Goal: Task Accomplishment & Management: Complete application form

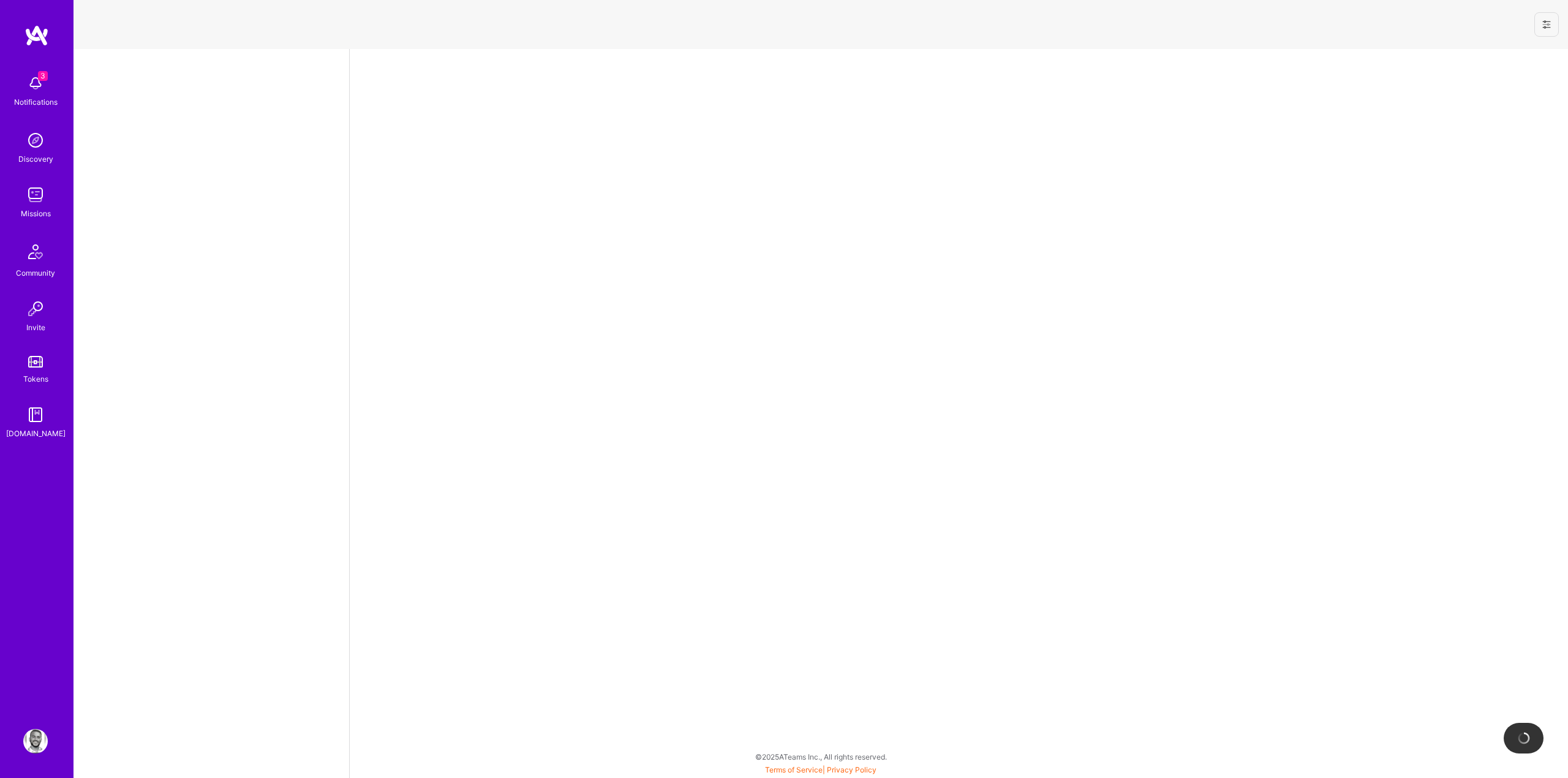
select select "US"
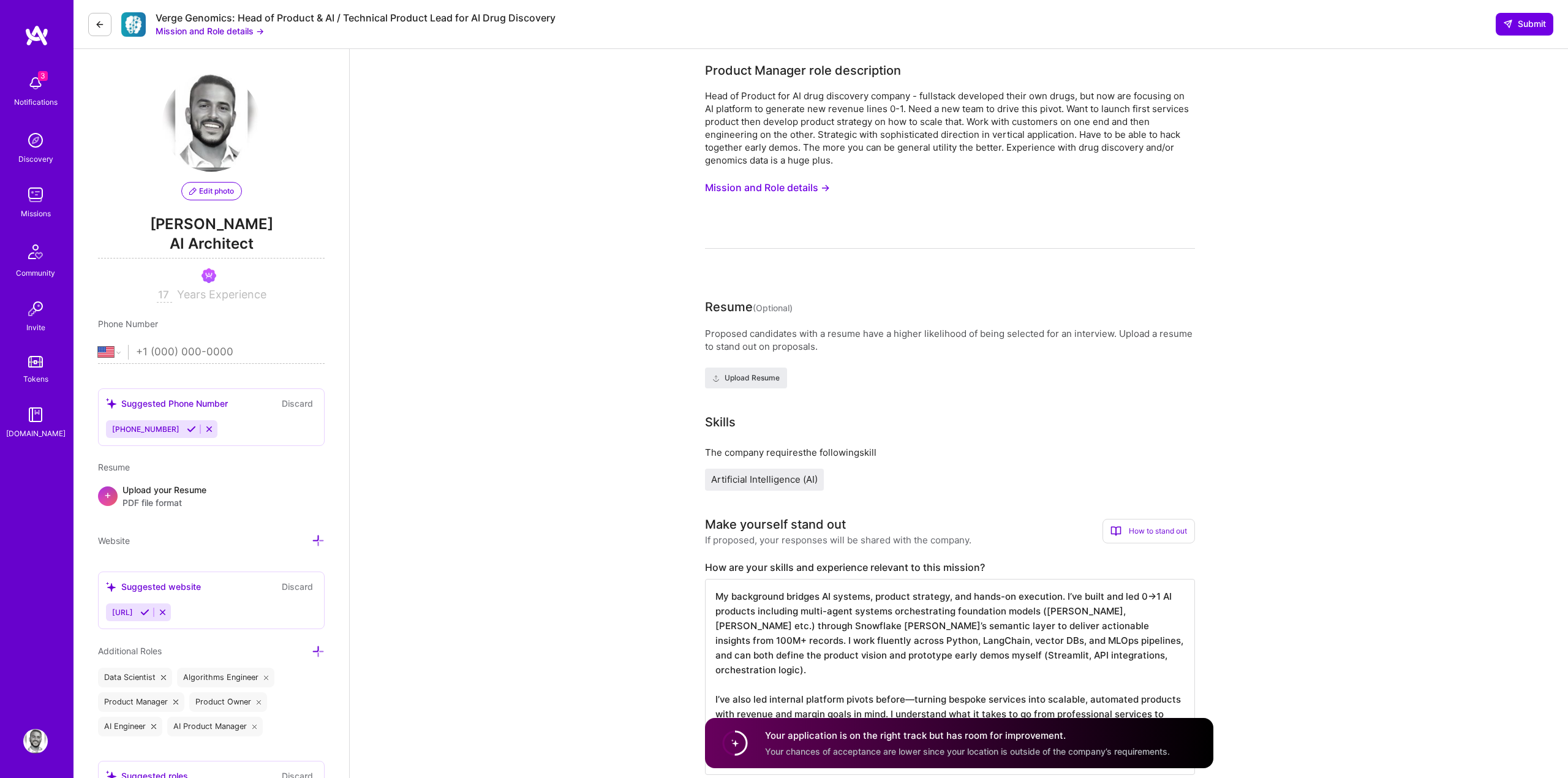
click at [738, 248] on div at bounding box center [950, 248] width 490 height 1
click at [39, 67] on div "3 Notifications Discovery Missions Community Invite Tokens A.Guide" at bounding box center [36, 367] width 74 height 687
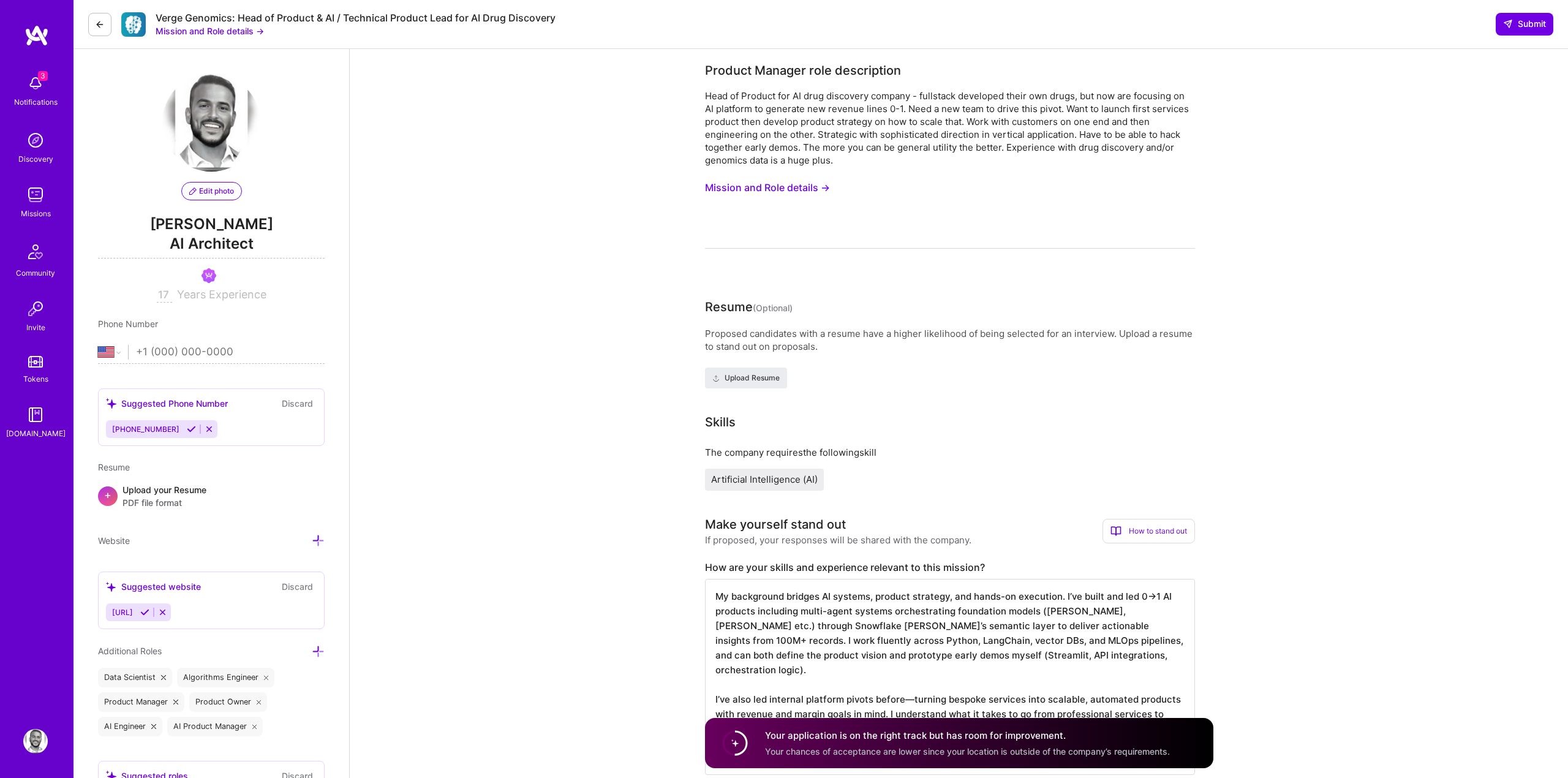
click at [35, 82] on img at bounding box center [36, 83] width 24 height 24
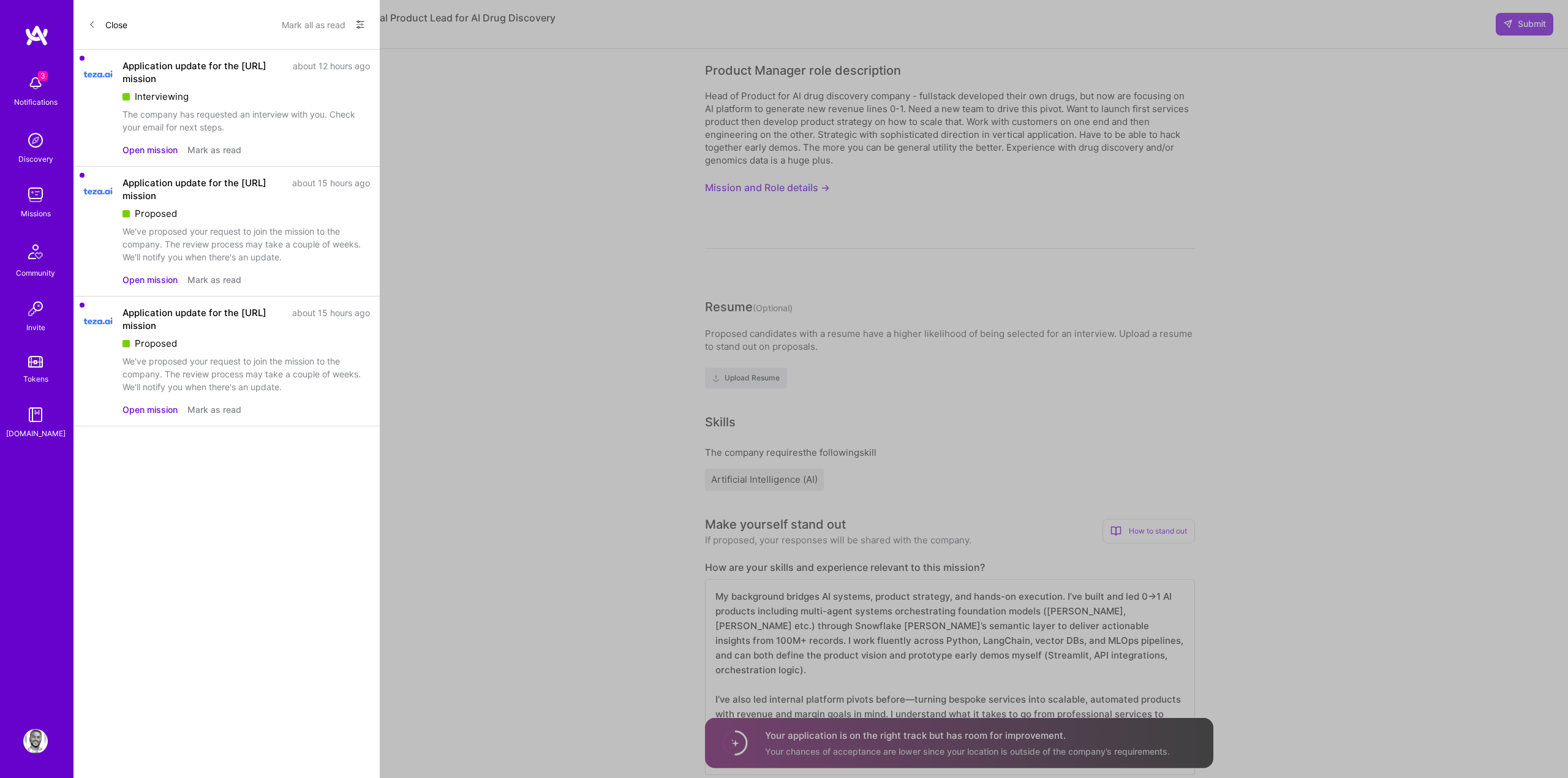
click at [39, 146] on img at bounding box center [36, 140] width 24 height 24
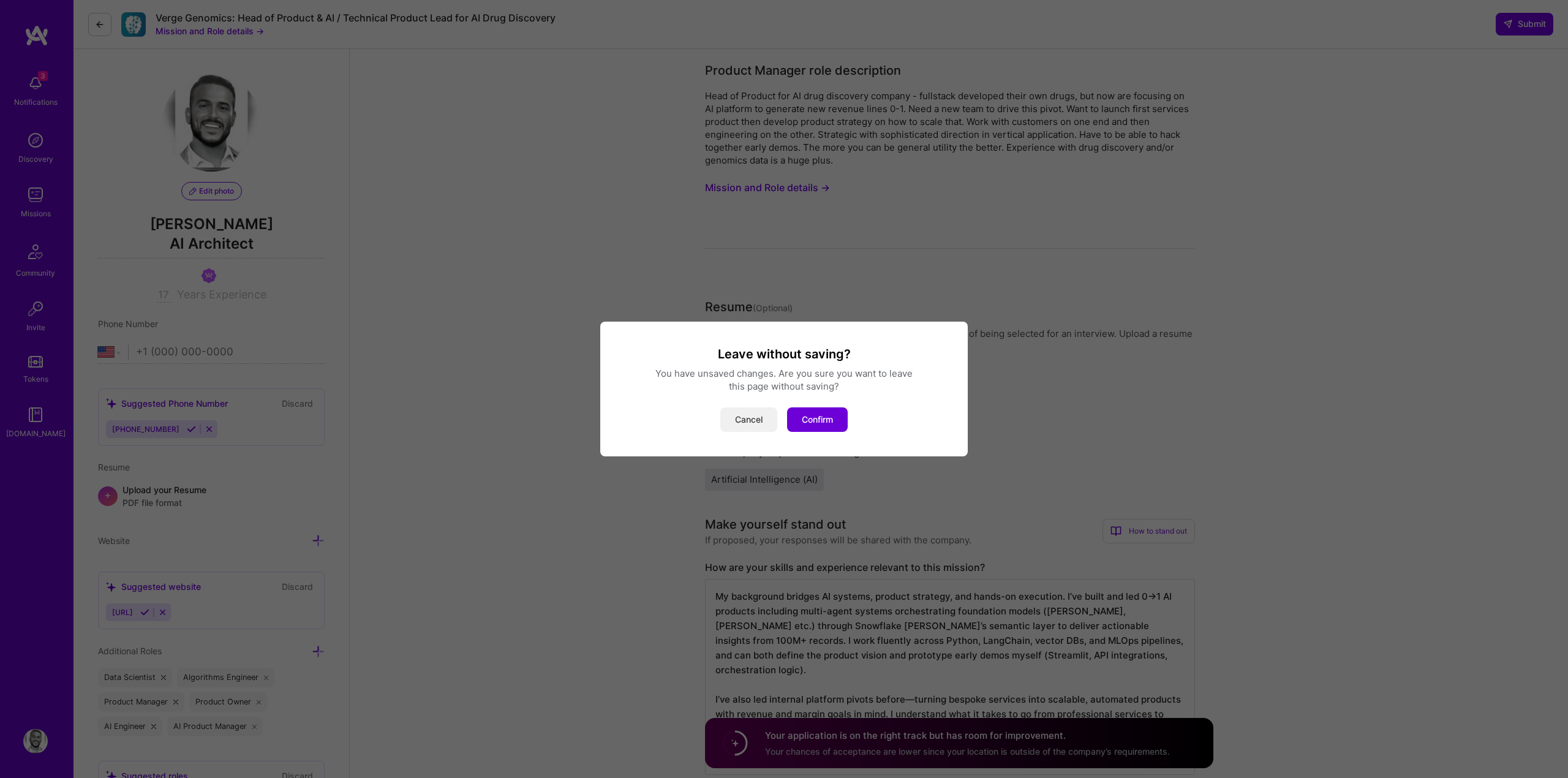
click at [757, 407] on button "Cancel" at bounding box center [748, 419] width 57 height 24
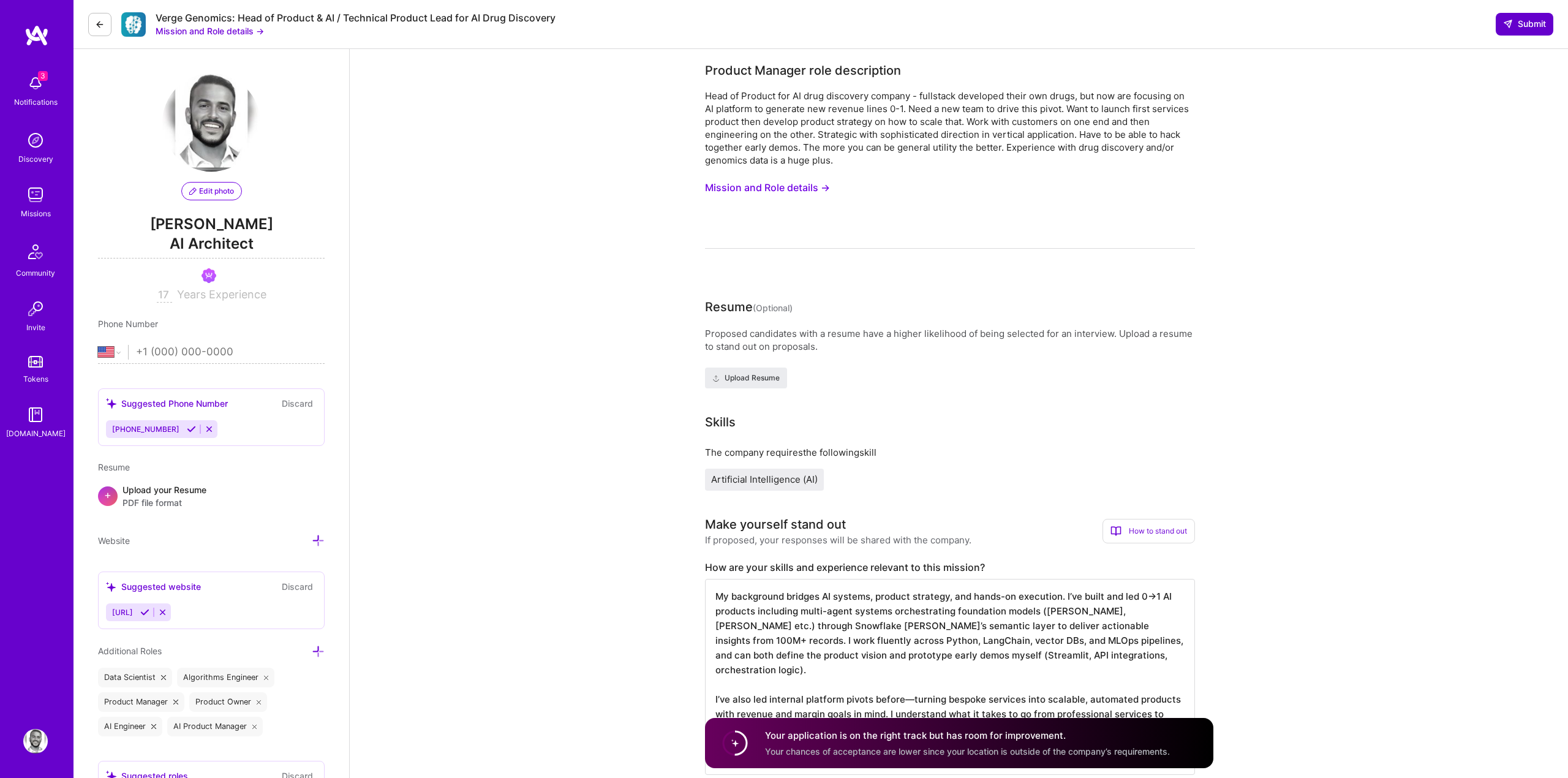
click at [1516, 26] on span "Submit" at bounding box center [1524, 23] width 43 height 12
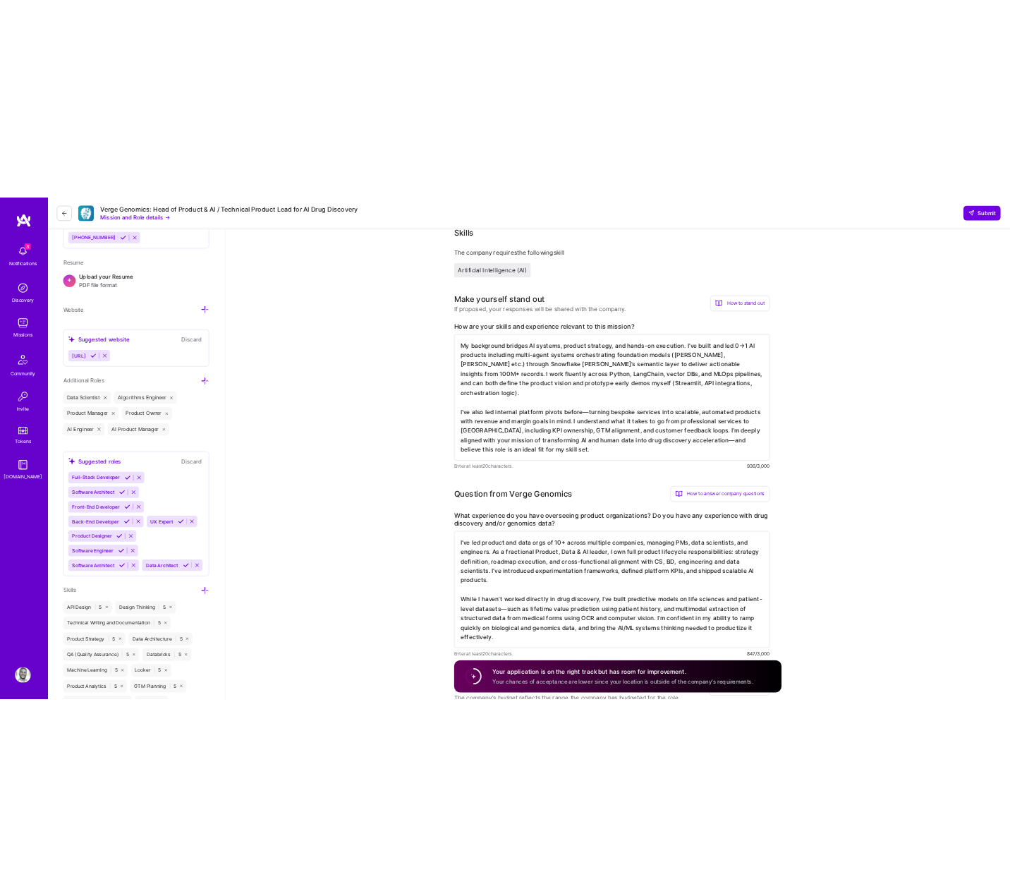
scroll to position [398, 0]
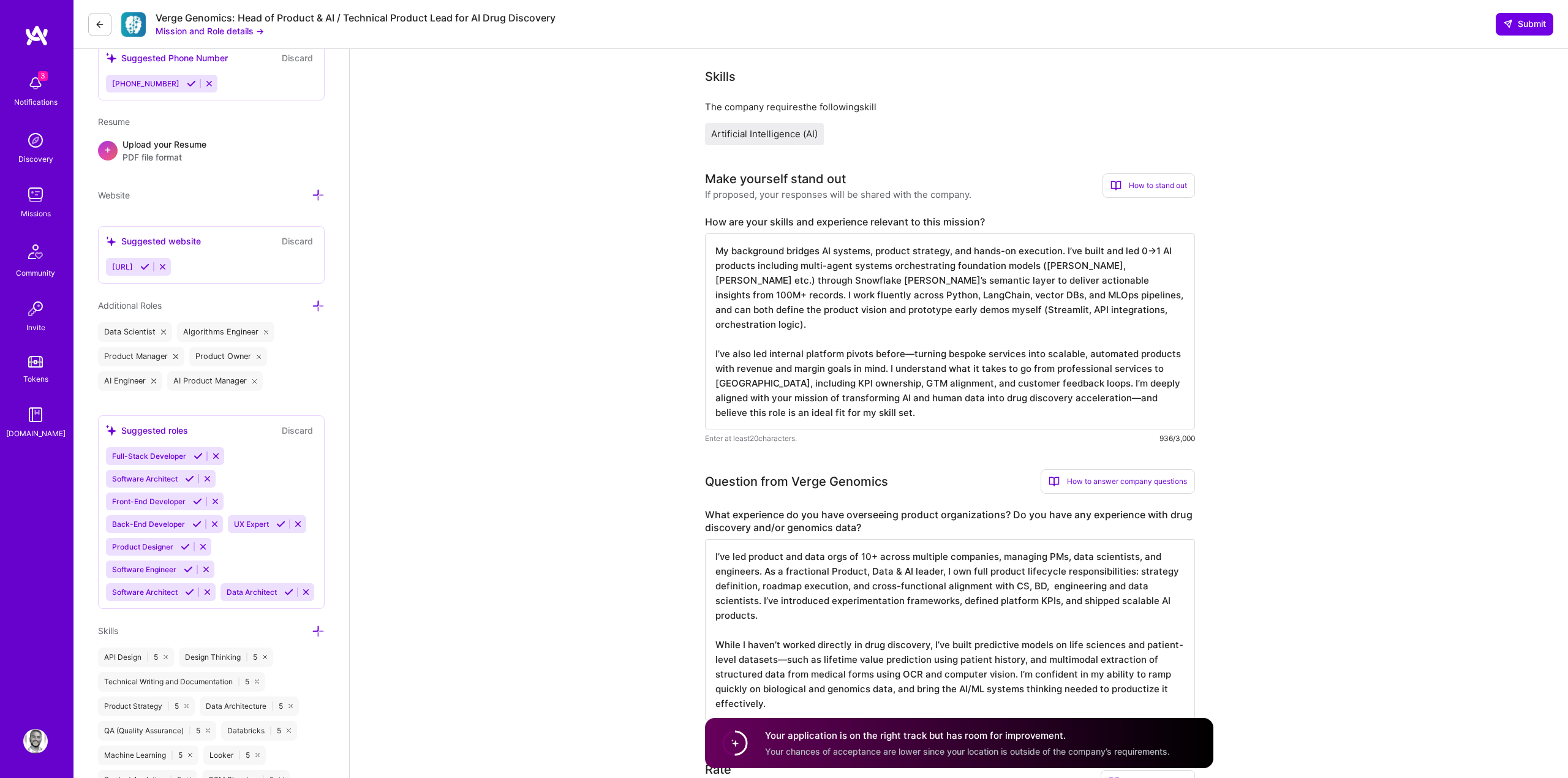
click at [881, 297] on textarea "My background bridges AI systems, product strategy, and hands-on execution. I’v…" at bounding box center [950, 332] width 490 height 196
click at [1115, 126] on div "Artificial Intelligence (AI)" at bounding box center [950, 134] width 490 height 22
click at [1514, 17] on button "Submit" at bounding box center [1524, 23] width 57 height 22
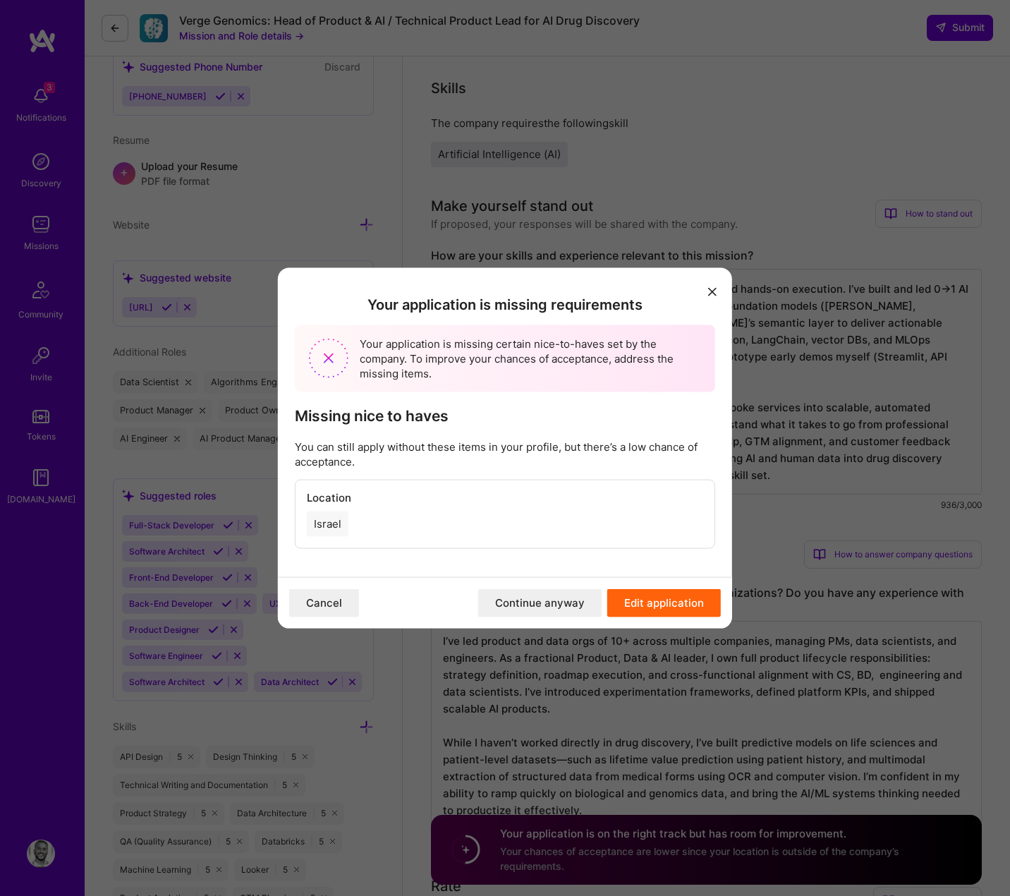
click at [577, 611] on button "Continue anyway" at bounding box center [539, 602] width 123 height 28
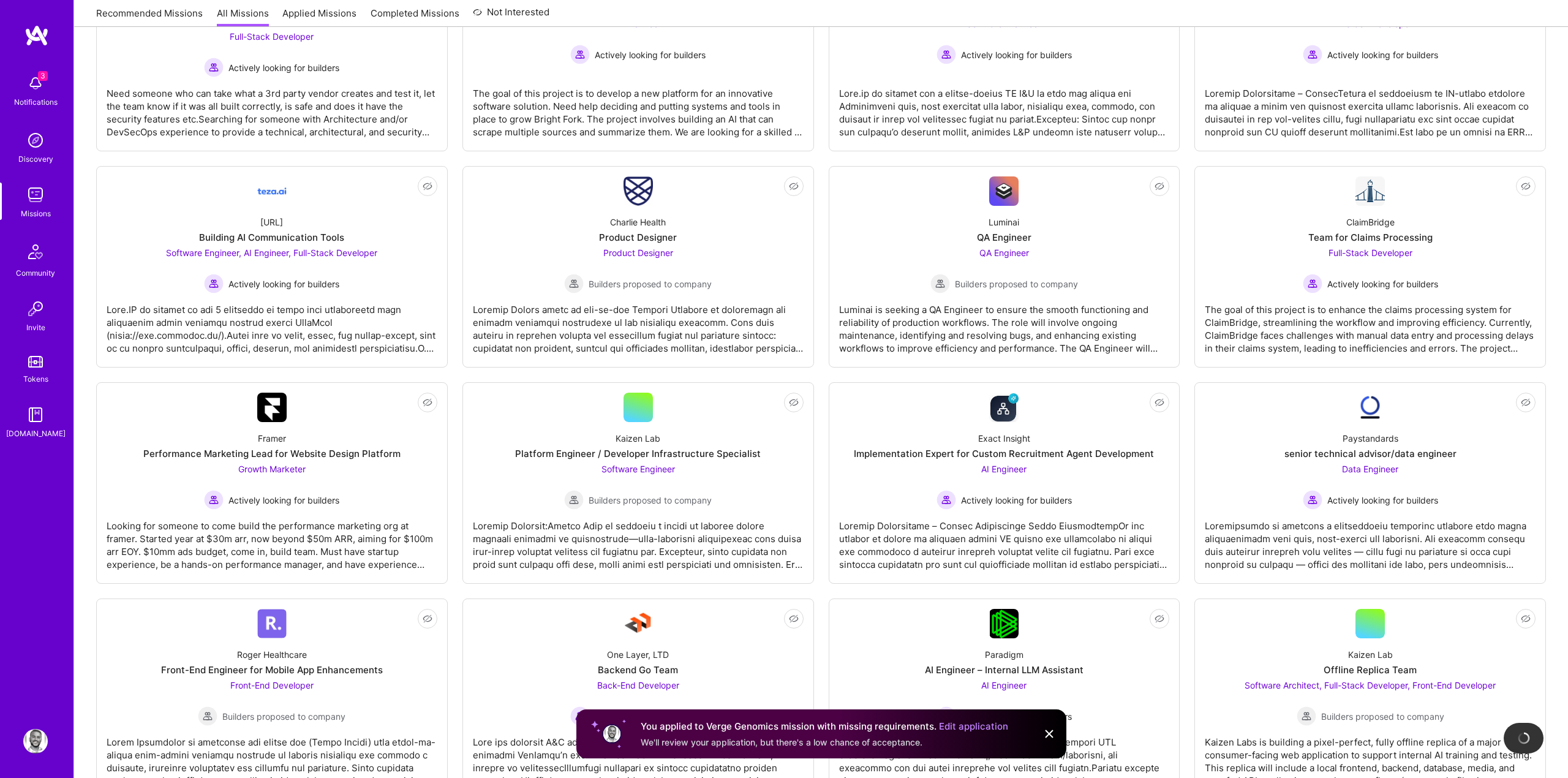
scroll to position [524, 0]
